Goal: Task Accomplishment & Management: Manage account settings

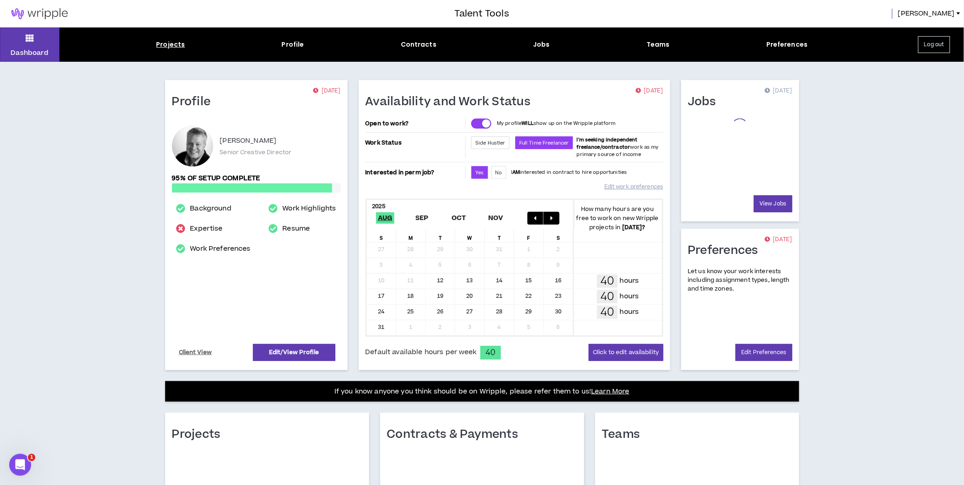
click at [171, 43] on div "Projects" at bounding box center [170, 45] width 29 height 10
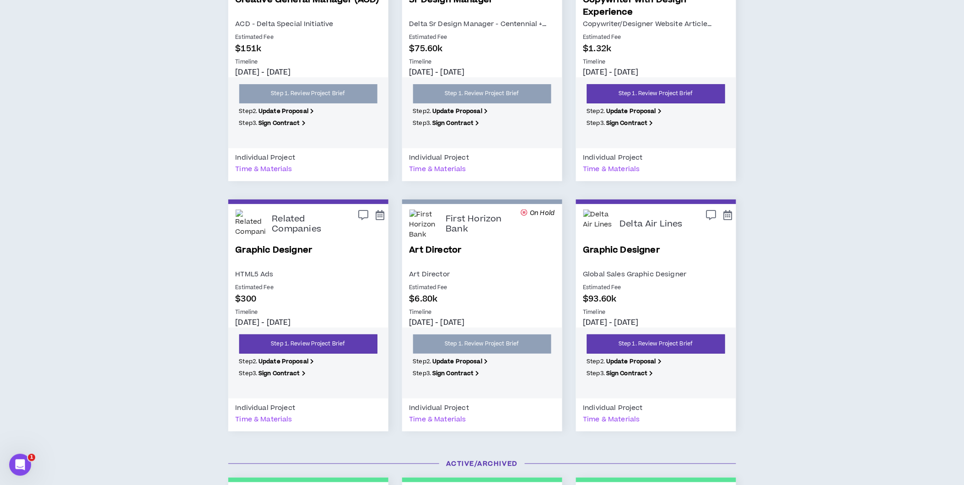
scroll to position [1271, 0]
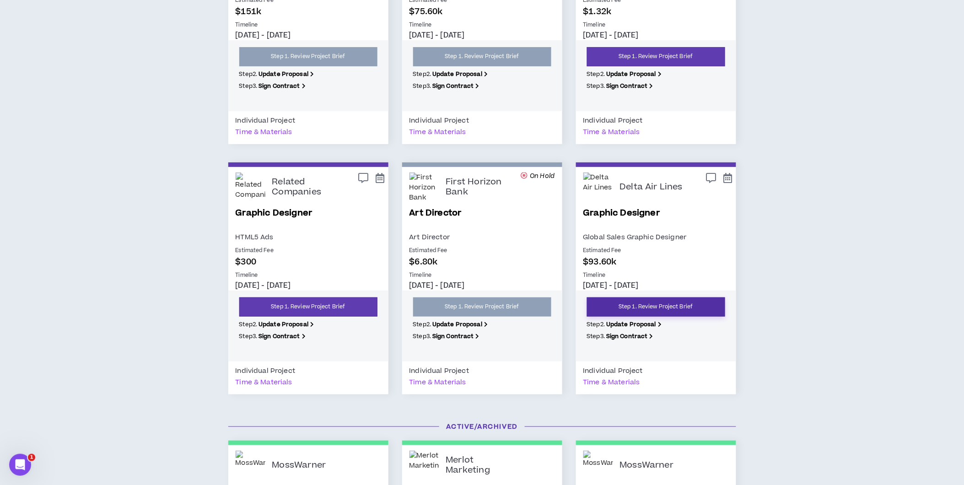
click at [676, 307] on link "Step 1. Review Project Brief" at bounding box center [656, 306] width 138 height 19
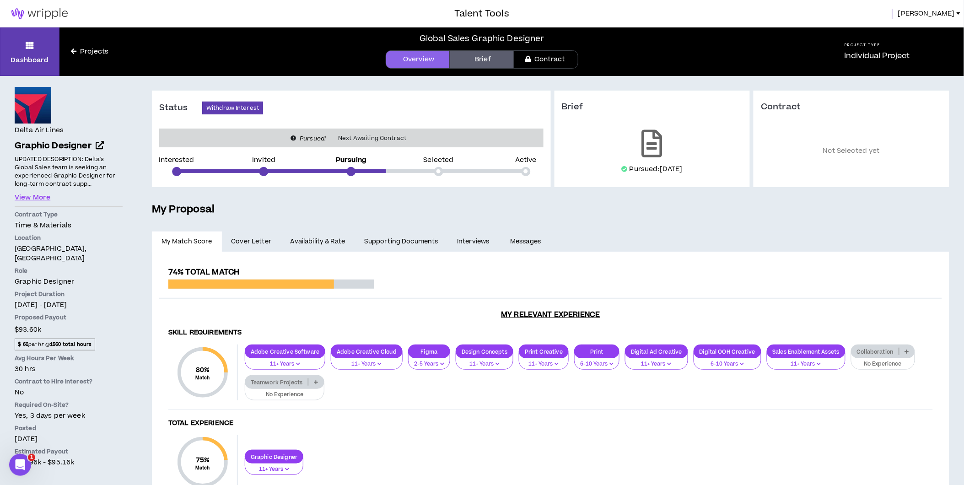
click at [333, 241] on link "Availability & Rate" at bounding box center [318, 242] width 74 height 20
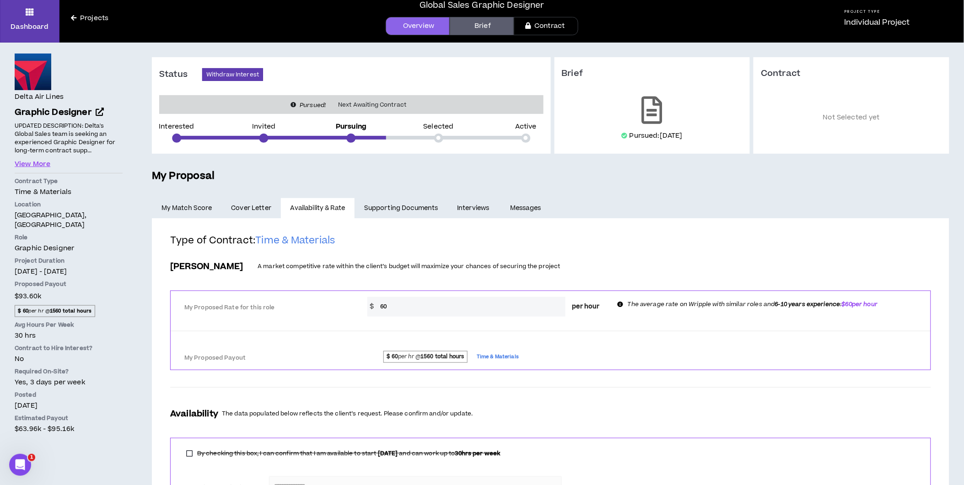
scroll to position [51, 0]
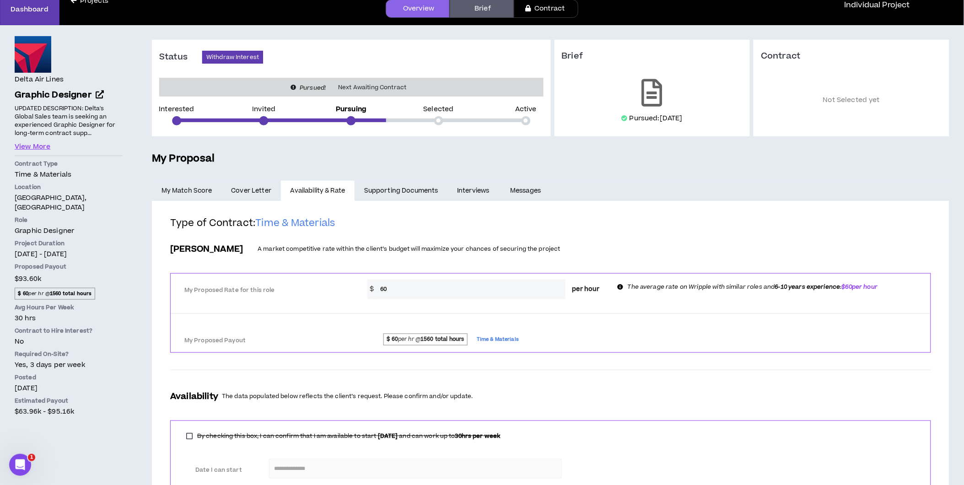
click at [184, 189] on link "My Match Score" at bounding box center [187, 191] width 70 height 20
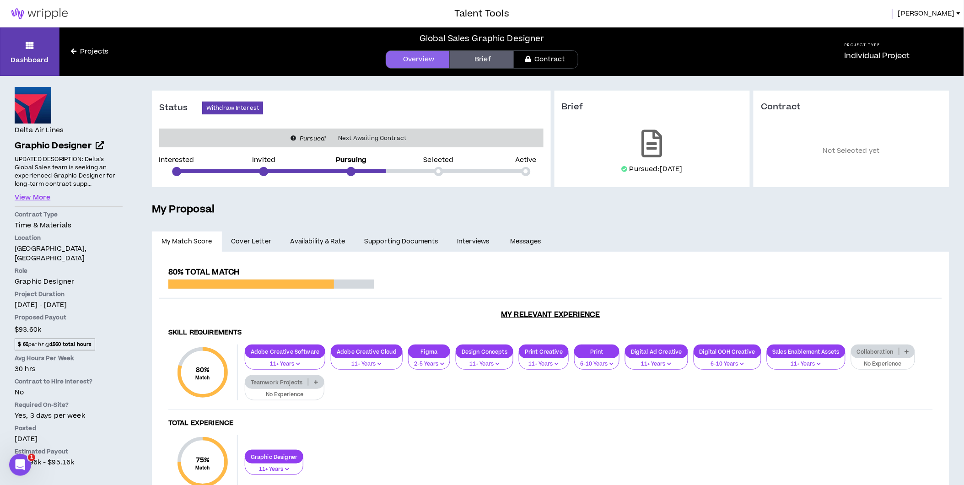
click at [323, 233] on link "Availability & Rate" at bounding box center [318, 242] width 74 height 20
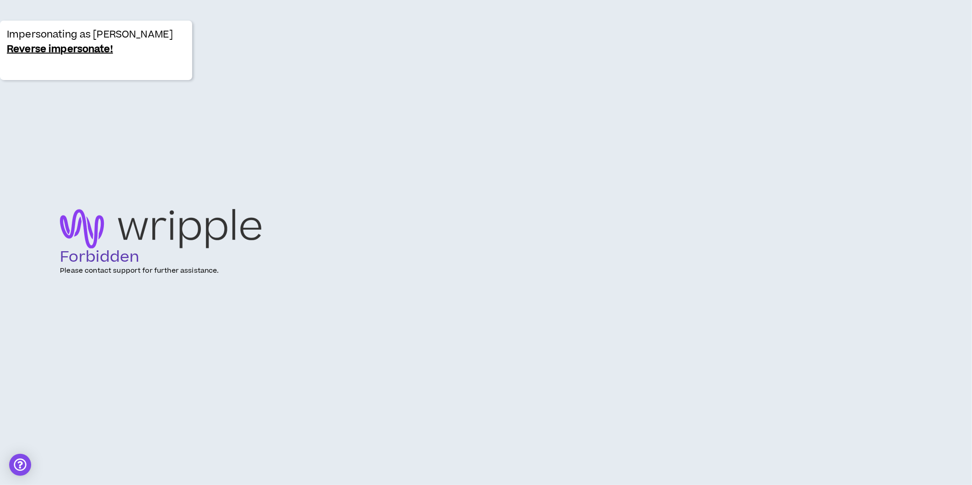
click at [43, 47] on link "Reverse impersonate!" at bounding box center [60, 49] width 106 height 15
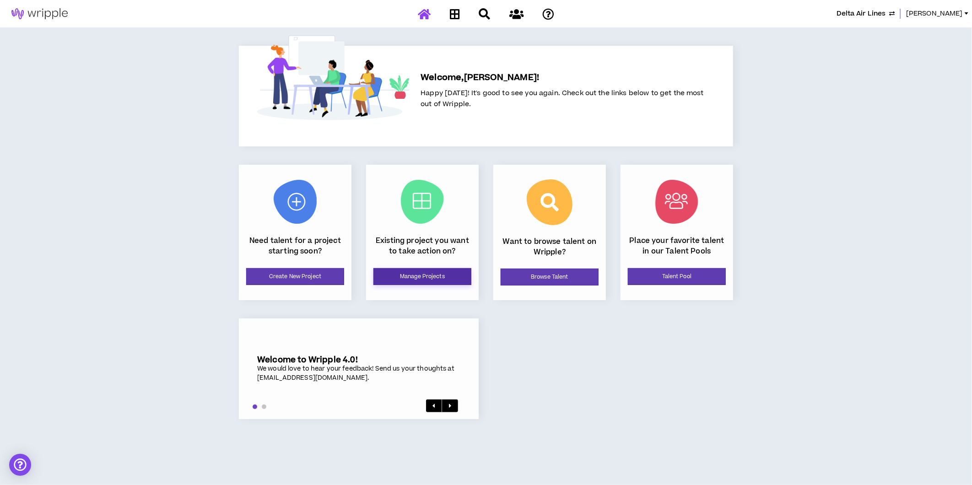
click at [431, 272] on link "Manage Projects" at bounding box center [422, 276] width 98 height 17
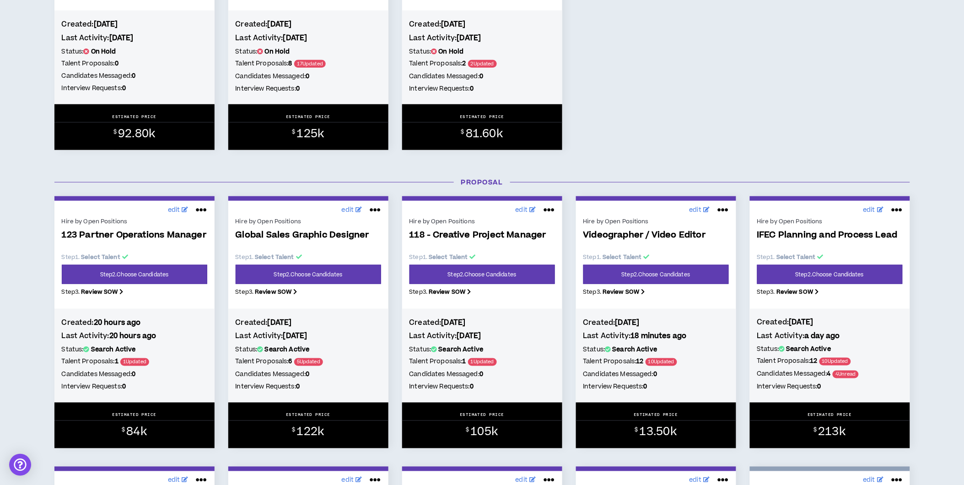
scroll to position [305, 0]
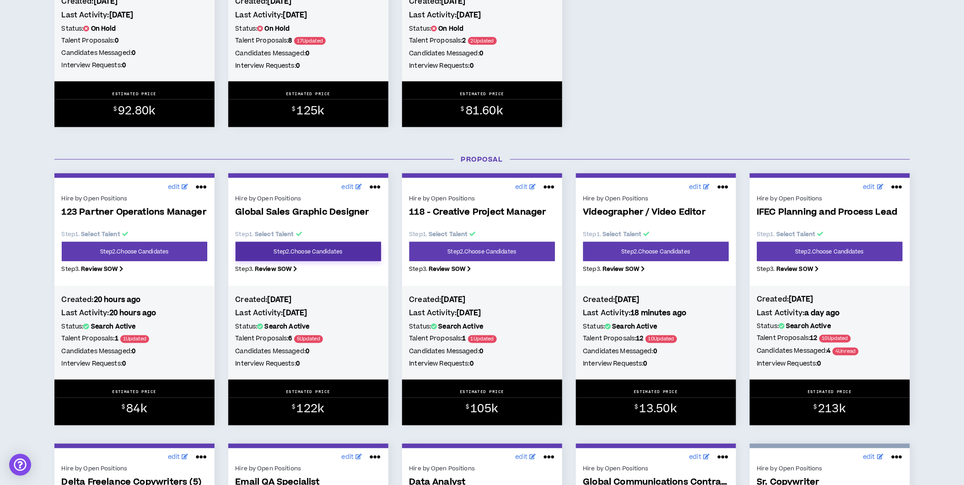
click at [307, 249] on link "Step 2 . Choose Candidates" at bounding box center [309, 251] width 146 height 19
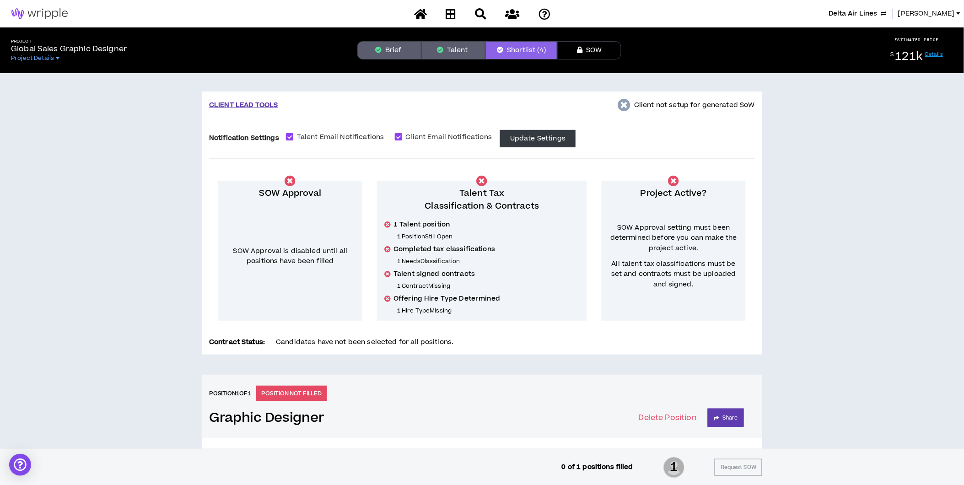
click at [394, 51] on button "Brief" at bounding box center [389, 50] width 64 height 18
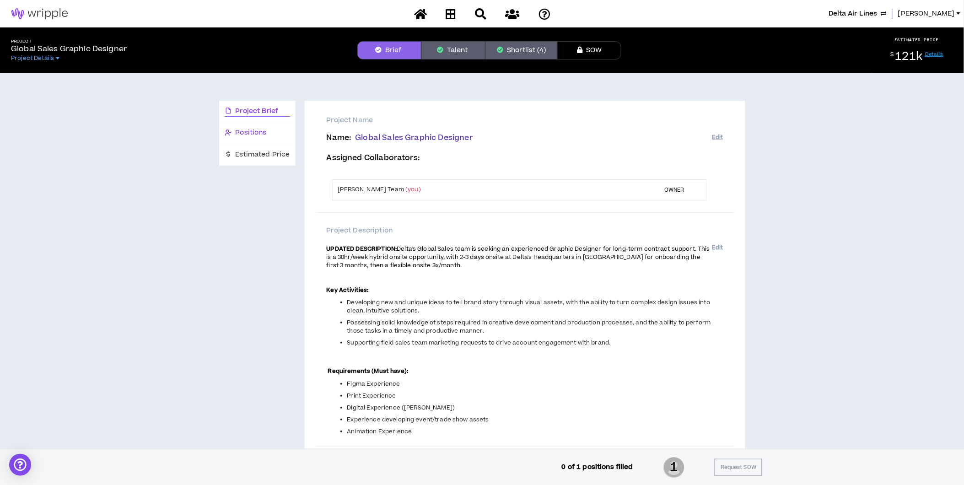
click at [262, 136] on span "Positions" at bounding box center [251, 133] width 31 height 10
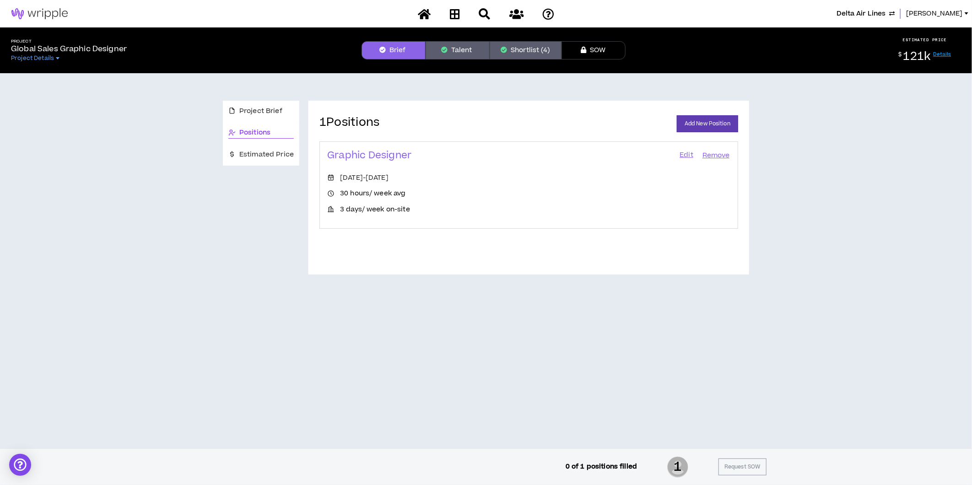
click at [688, 155] on link "Edit" at bounding box center [687, 155] width 16 height 13
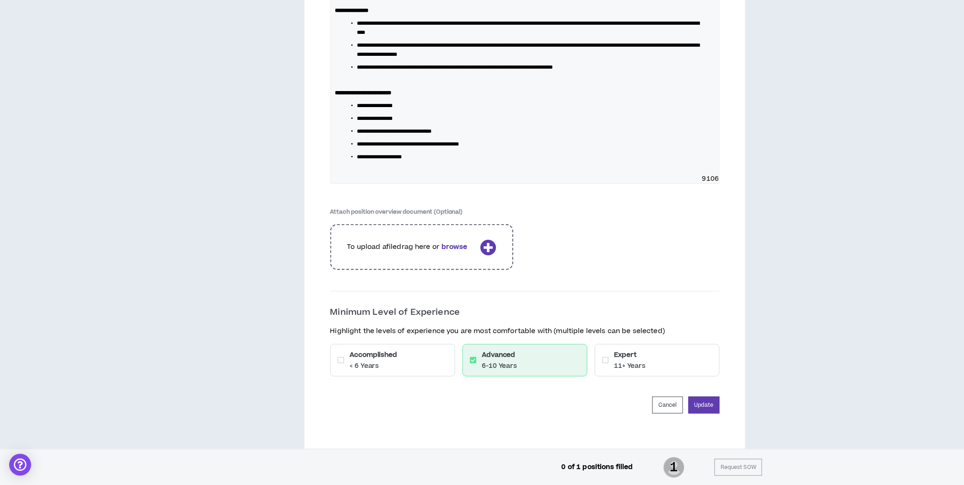
scroll to position [1369, 0]
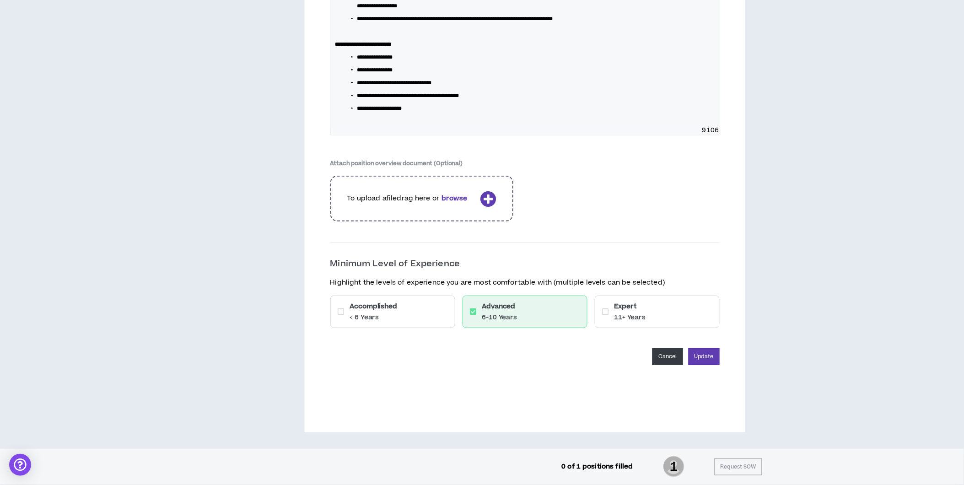
click at [670, 350] on button "Cancel" at bounding box center [668, 356] width 31 height 17
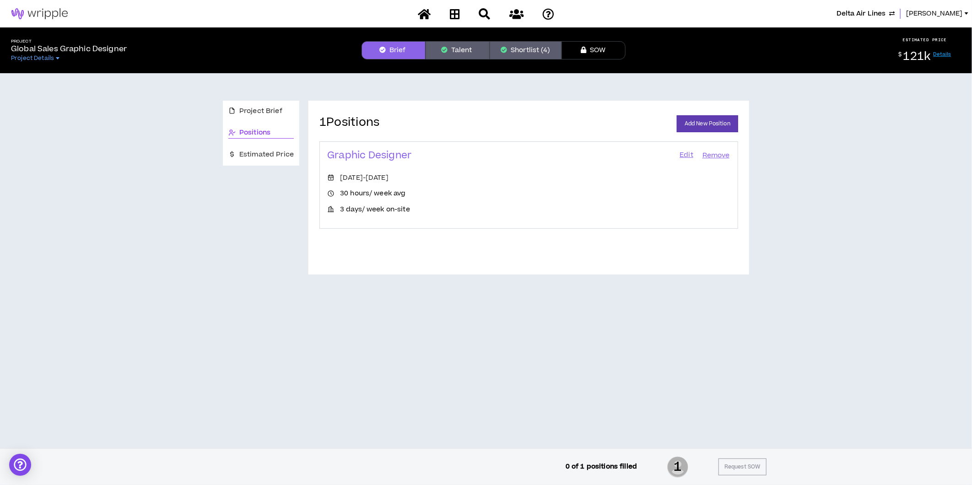
click at [521, 52] on button "Shortlist (4)" at bounding box center [526, 50] width 72 height 18
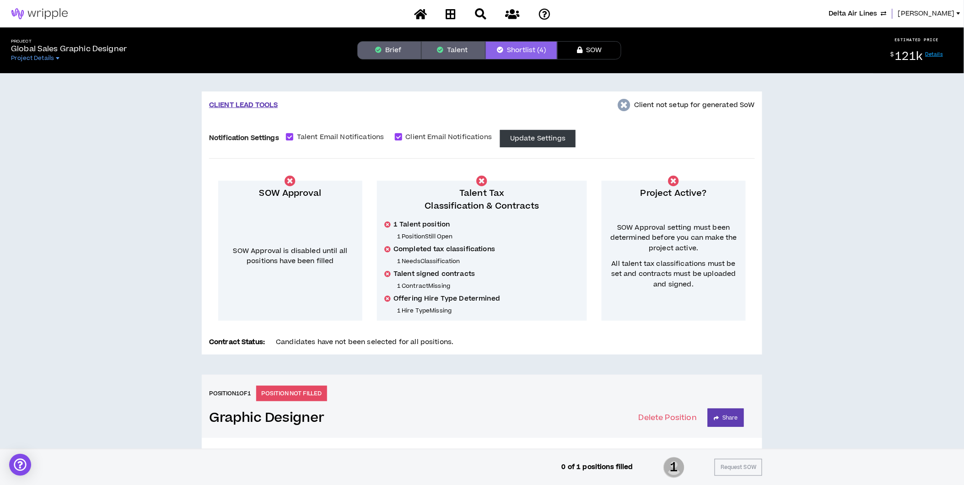
click at [923, 12] on span "Lauren-Bridget" at bounding box center [926, 14] width 57 height 10
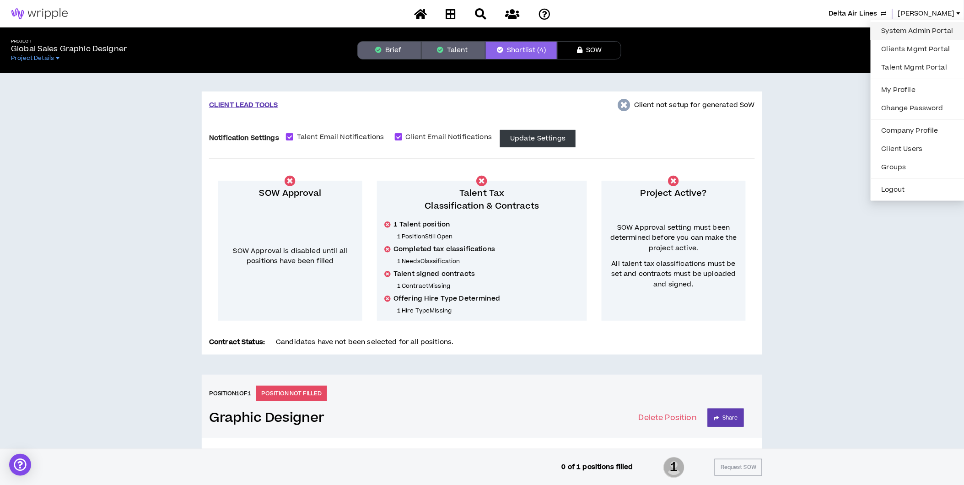
click at [912, 26] on link "System Admin Portal" at bounding box center [917, 31] width 83 height 14
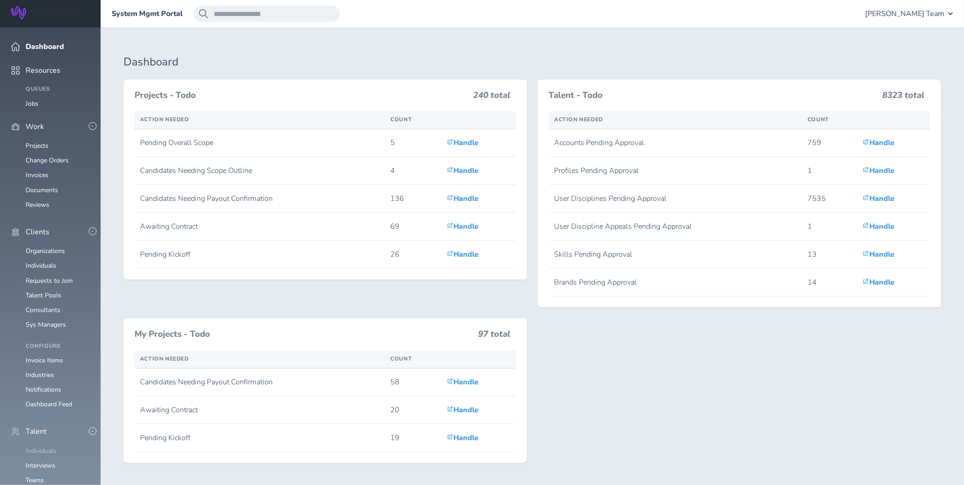
click at [46, 447] on link "Individuals" at bounding box center [41, 451] width 31 height 9
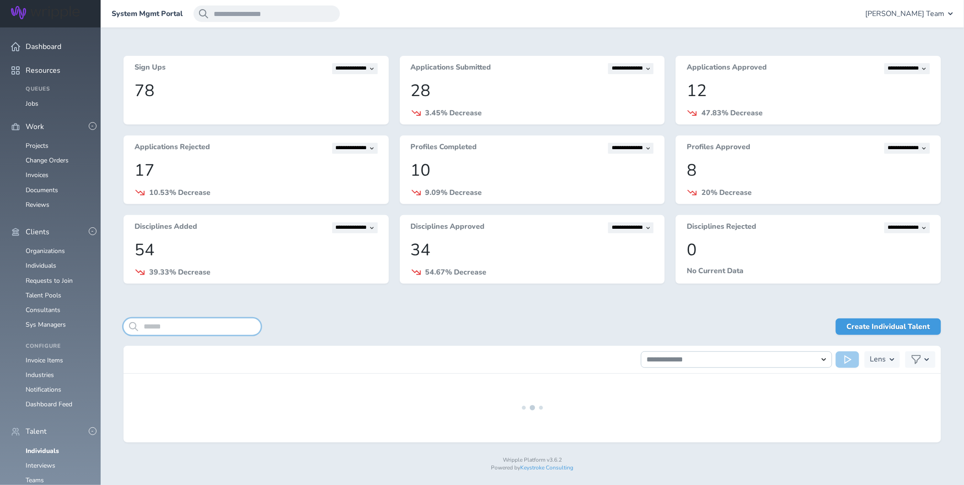
click at [179, 322] on input "search" at bounding box center [192, 326] width 137 height 16
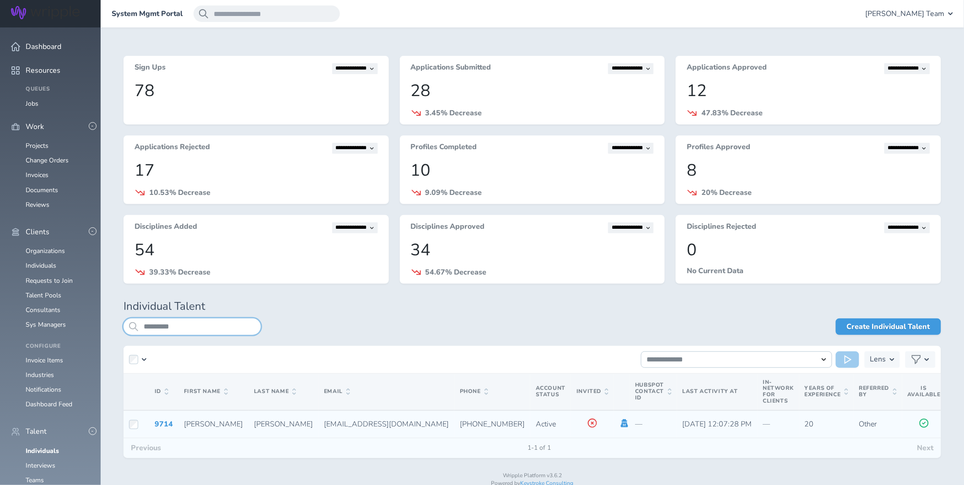
type input "*********"
click at [620, 423] on icon at bounding box center [625, 423] width 10 height 8
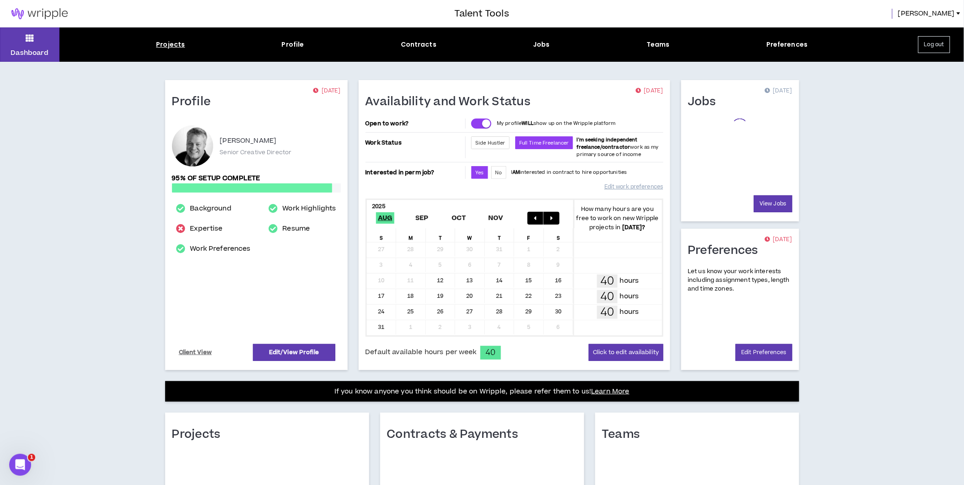
click at [173, 45] on div "Projects" at bounding box center [170, 45] width 29 height 10
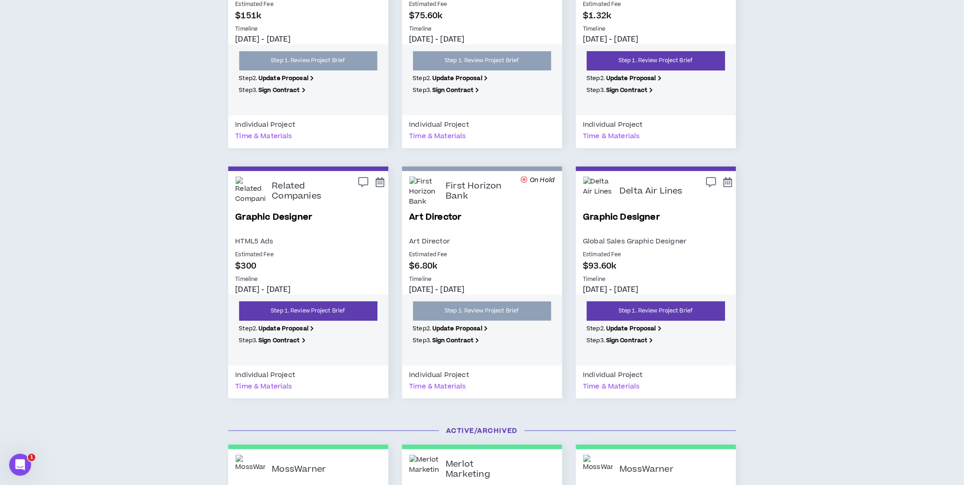
scroll to position [1271, 0]
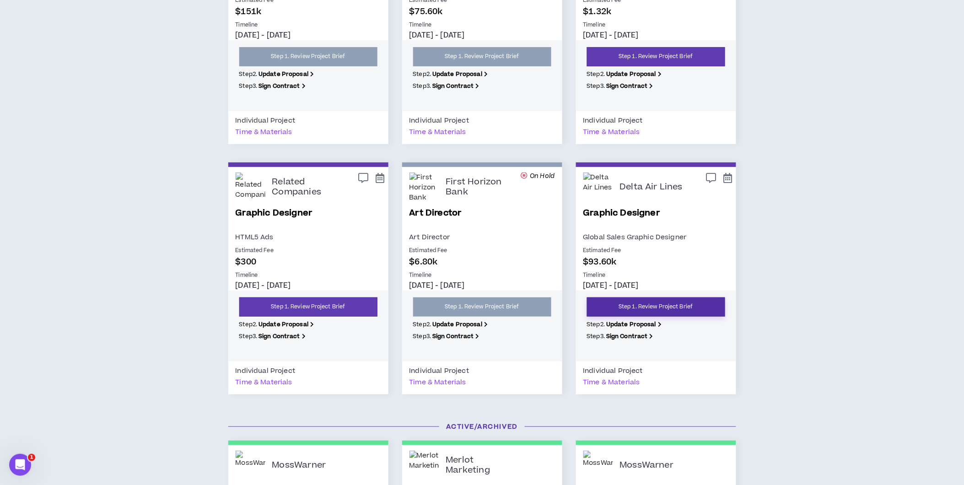
click at [665, 303] on link "Step 1. Review Project Brief" at bounding box center [656, 306] width 138 height 19
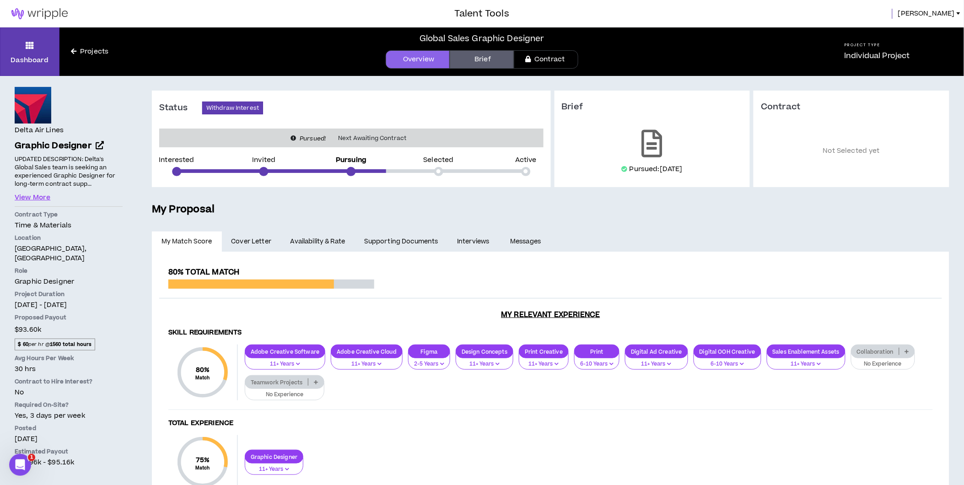
click at [332, 243] on link "Availability & Rate" at bounding box center [318, 242] width 74 height 20
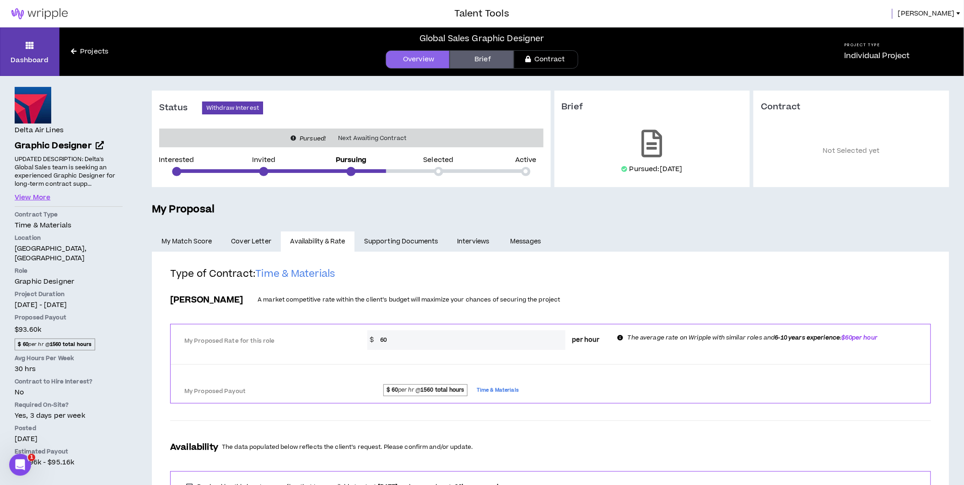
click at [953, 14] on span "[PERSON_NAME]" at bounding box center [926, 14] width 57 height 10
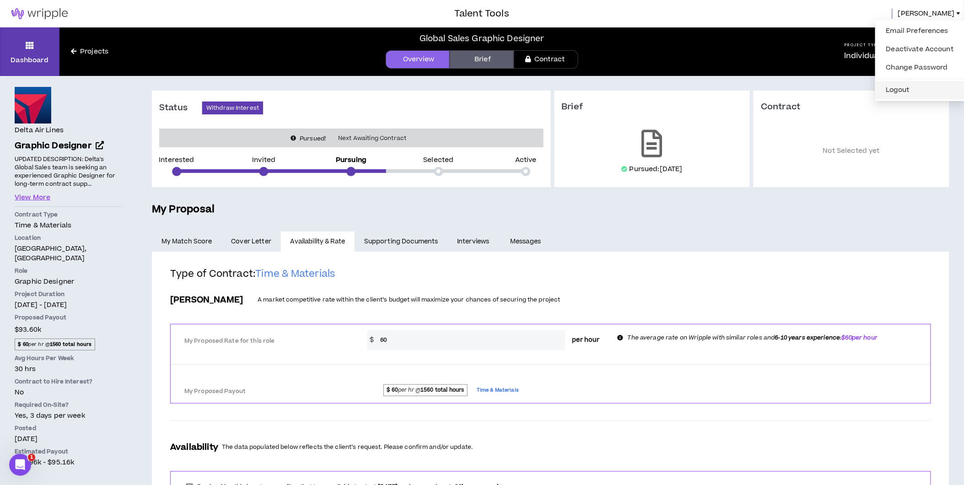
click at [925, 89] on button "Logout" at bounding box center [920, 90] width 79 height 14
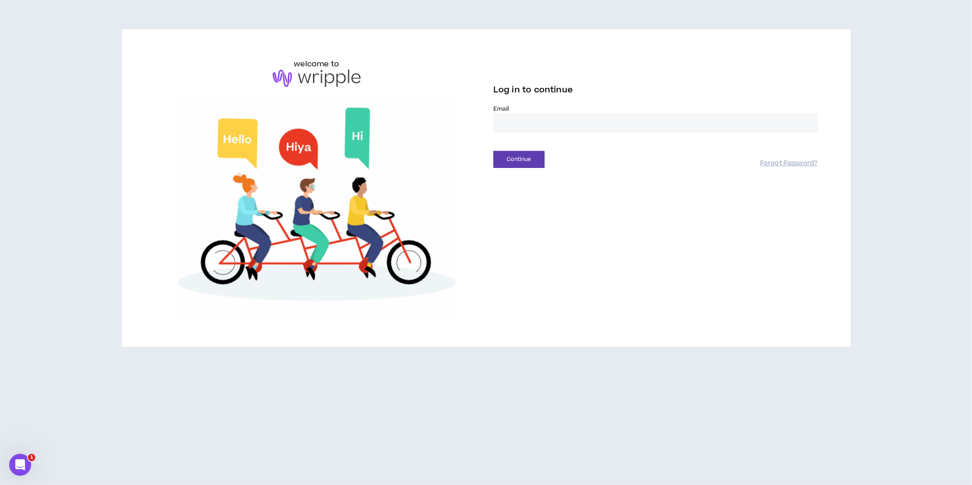
click at [542, 120] on input "email" at bounding box center [655, 123] width 324 height 20
type input "**********"
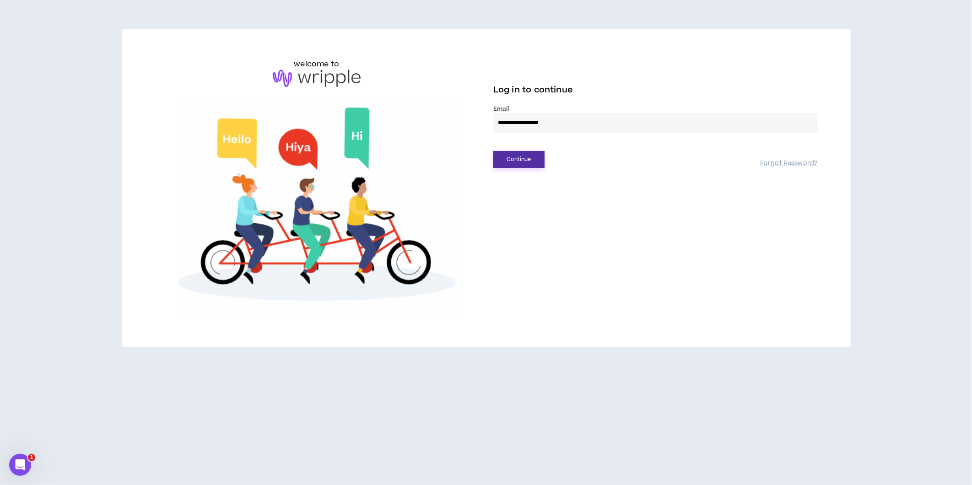
click at [500, 160] on button "Continue" at bounding box center [518, 159] width 51 height 17
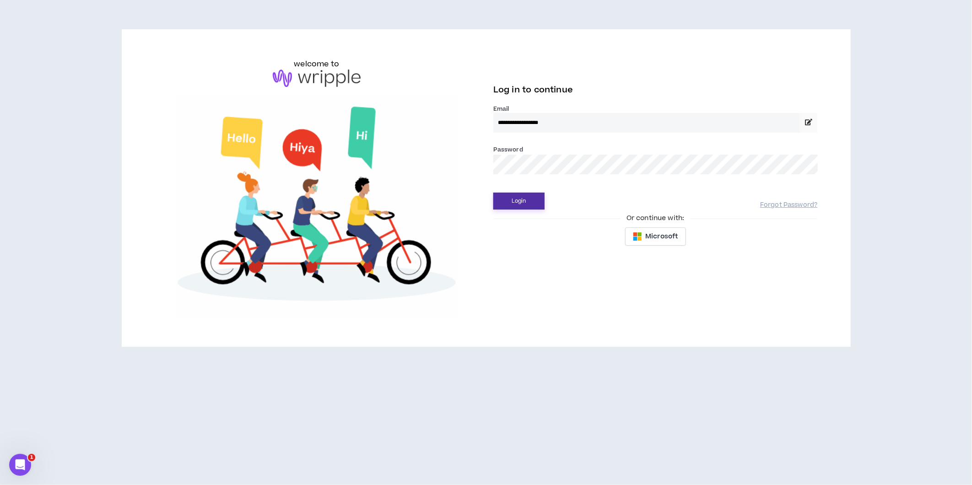
click at [500, 197] on button "Login" at bounding box center [518, 201] width 51 height 17
